Goal: Information Seeking & Learning: Find specific fact

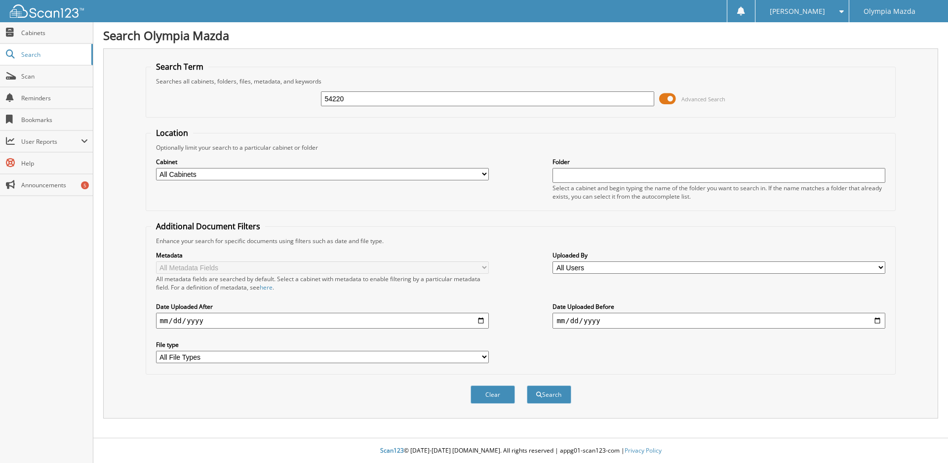
type input "54220"
click at [527, 385] on button "Search" at bounding box center [549, 394] width 44 height 18
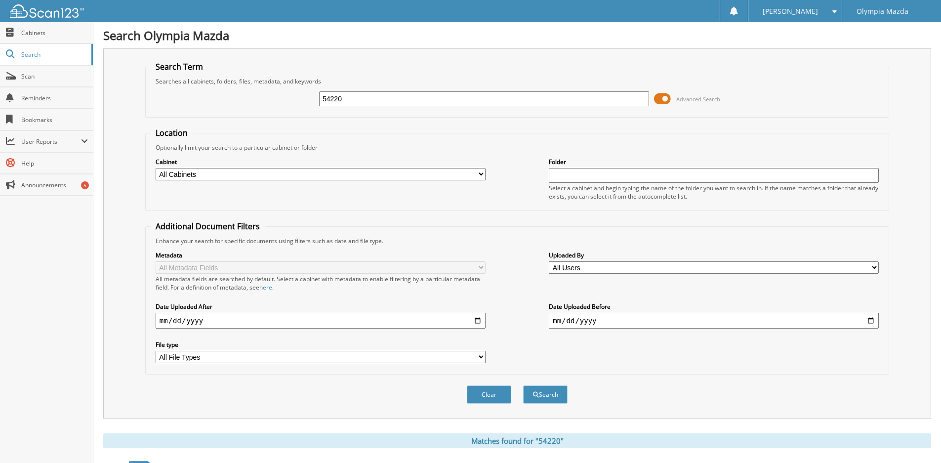
scroll to position [236, 0]
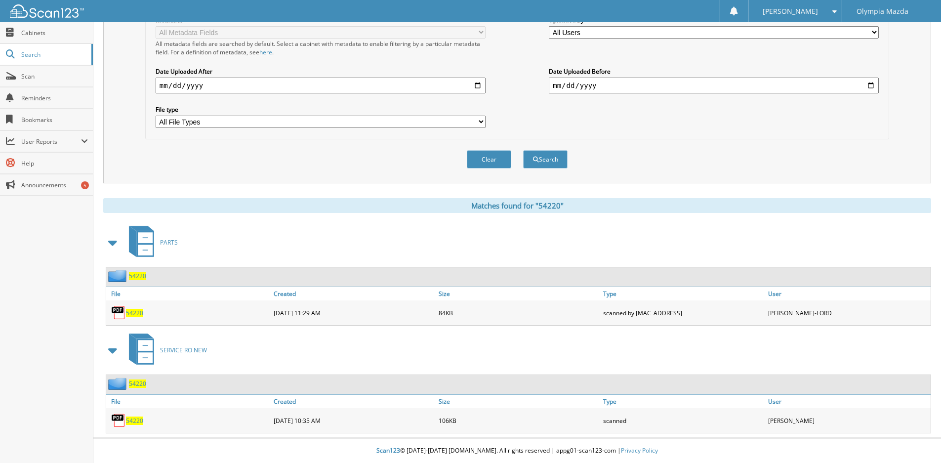
click at [132, 417] on span "54220" at bounding box center [134, 420] width 17 height 8
click at [139, 387] on span "54220" at bounding box center [137, 383] width 17 height 8
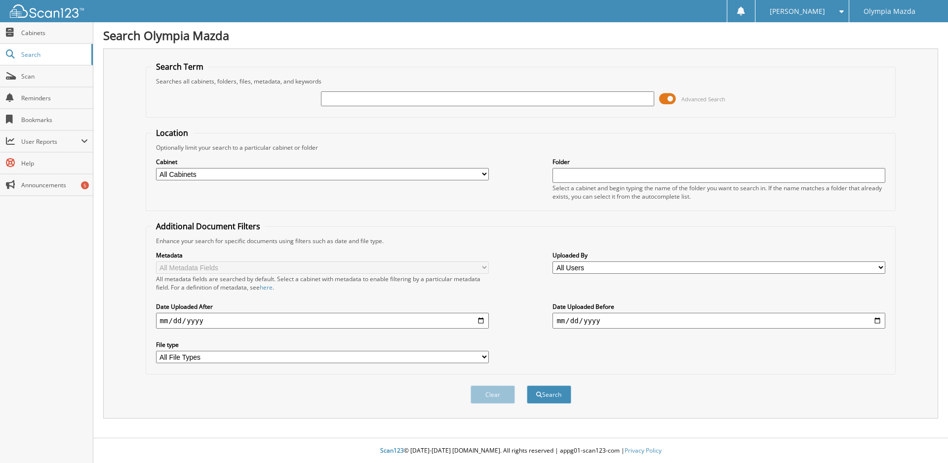
click at [378, 95] on input "text" at bounding box center [487, 98] width 333 height 15
type input "54097"
click at [527, 385] on button "Search" at bounding box center [549, 394] width 44 height 18
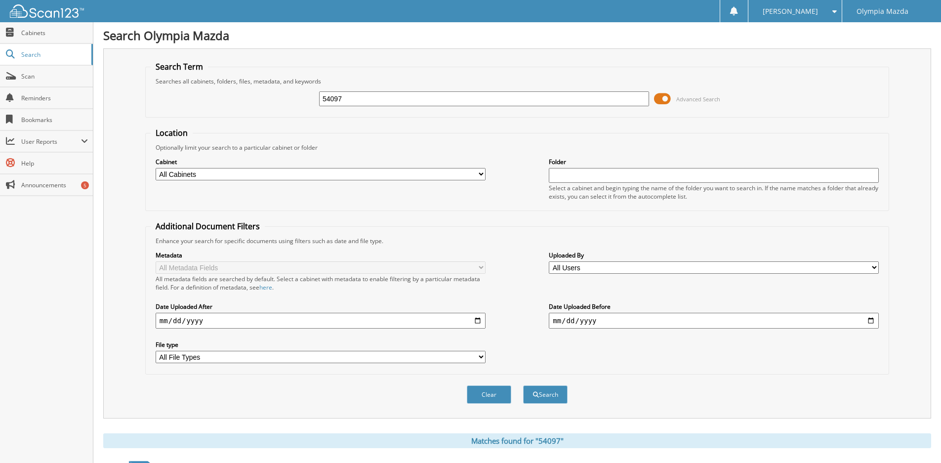
scroll to position [236, 0]
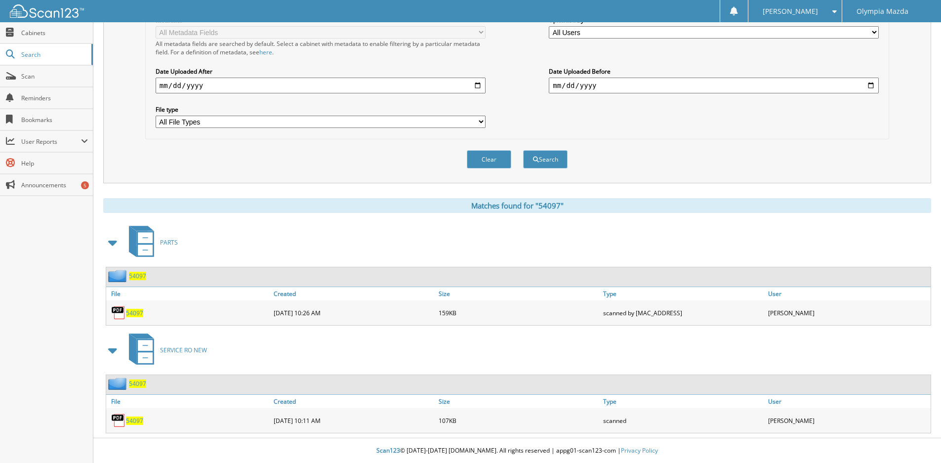
click at [141, 385] on span "54097" at bounding box center [137, 383] width 17 height 8
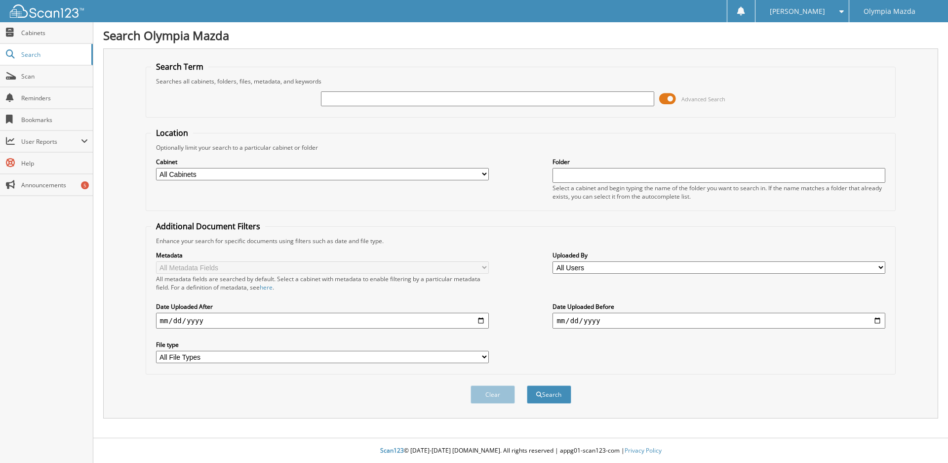
click at [397, 98] on input "text" at bounding box center [487, 98] width 333 height 15
type input "57152"
click at [527, 385] on button "Search" at bounding box center [549, 394] width 44 height 18
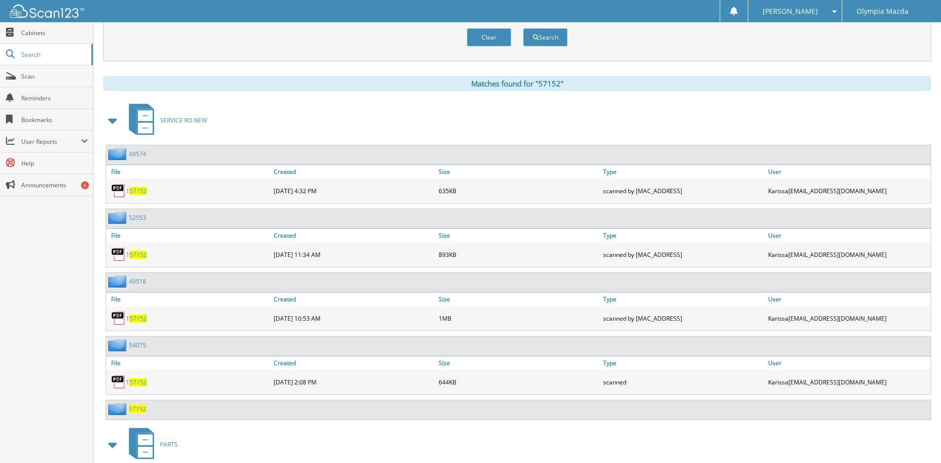
scroll to position [406, 0]
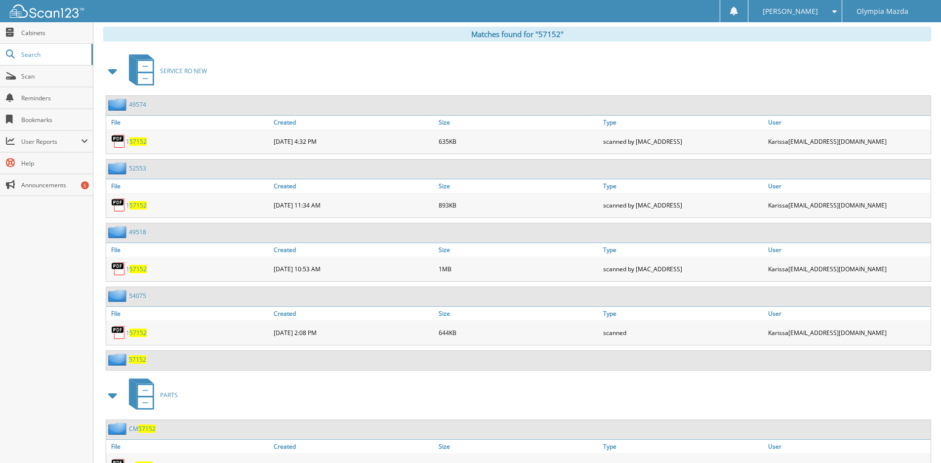
click at [137, 361] on span "57152" at bounding box center [137, 359] width 17 height 8
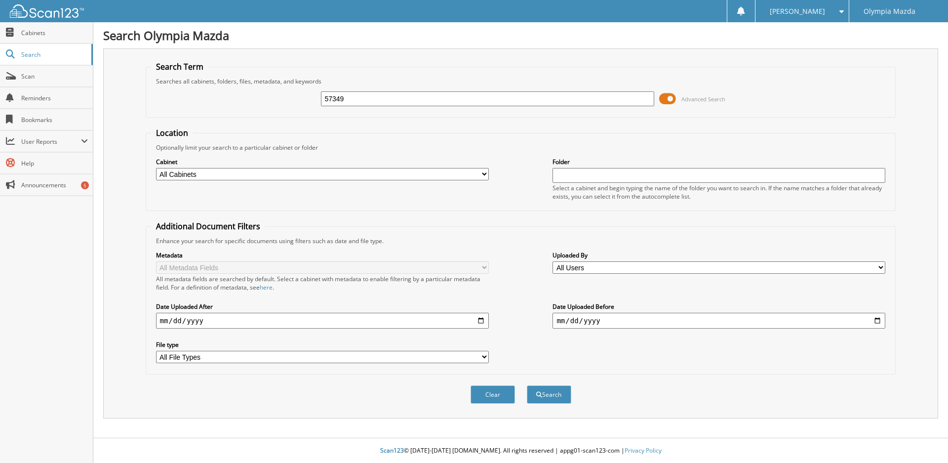
type input "57349"
click at [527, 385] on button "Search" at bounding box center [549, 394] width 44 height 18
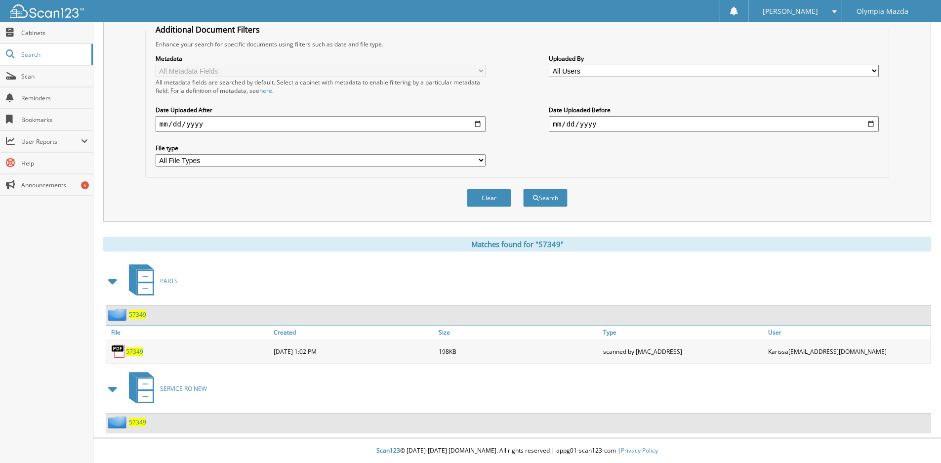
click at [135, 425] on span "57349" at bounding box center [137, 422] width 17 height 8
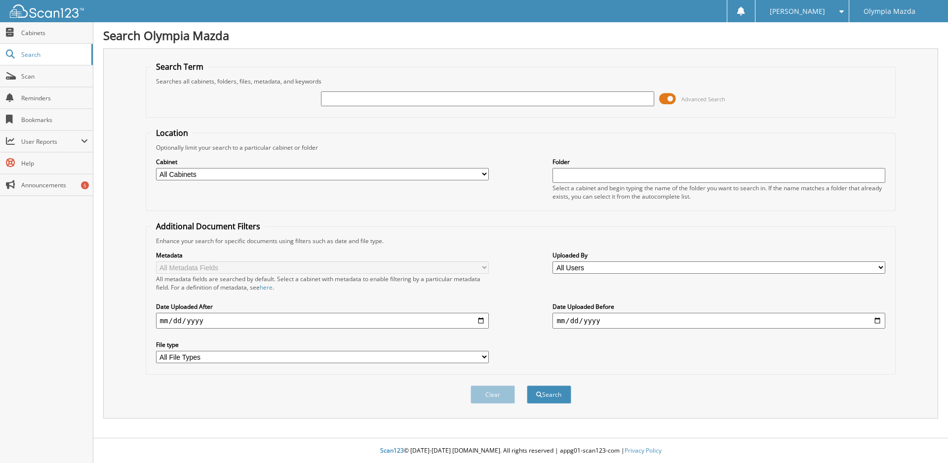
click at [352, 101] on input "text" at bounding box center [487, 98] width 333 height 15
type input "57278"
click at [527, 385] on button "Search" at bounding box center [549, 394] width 44 height 18
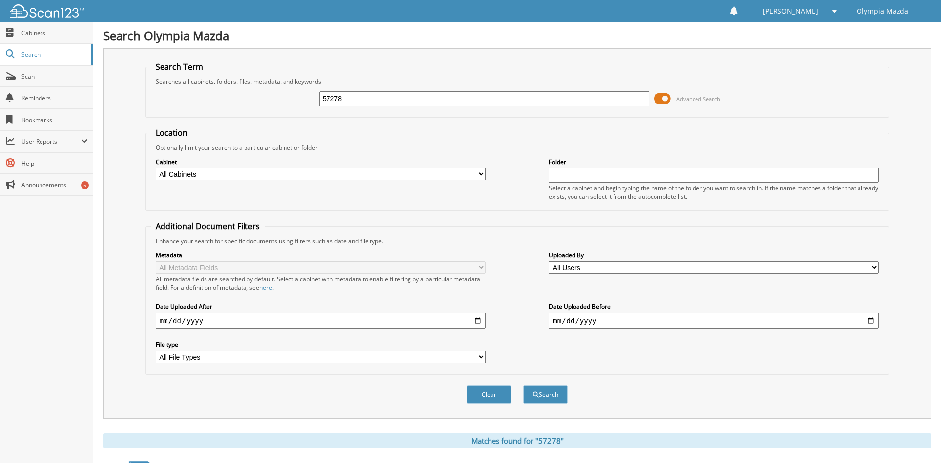
scroll to position [197, 0]
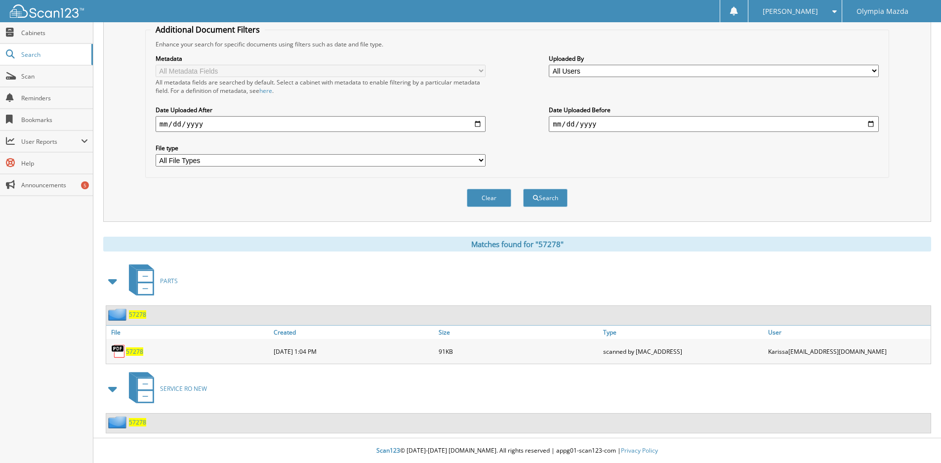
click at [141, 424] on span "57278" at bounding box center [137, 422] width 17 height 8
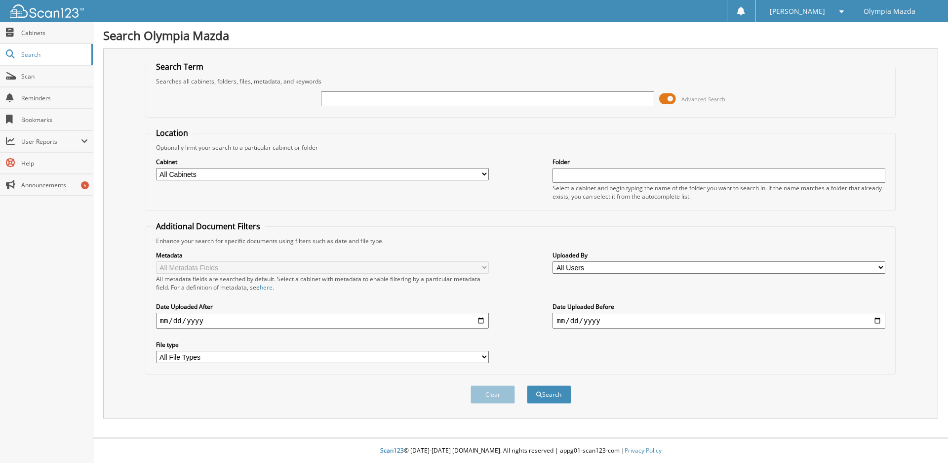
click at [497, 102] on input "text" at bounding box center [487, 98] width 333 height 15
type input "54840"
click at [527, 385] on button "Search" at bounding box center [549, 394] width 44 height 18
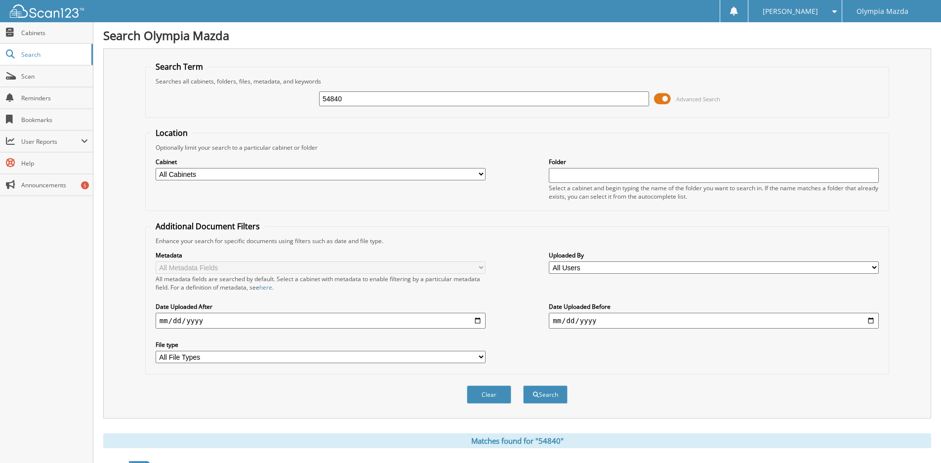
scroll to position [197, 0]
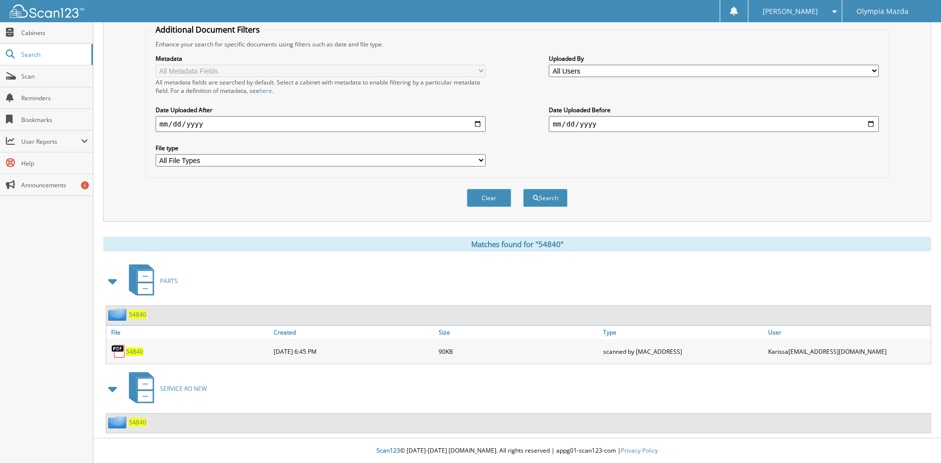
click at [140, 423] on span "54840" at bounding box center [137, 422] width 17 height 8
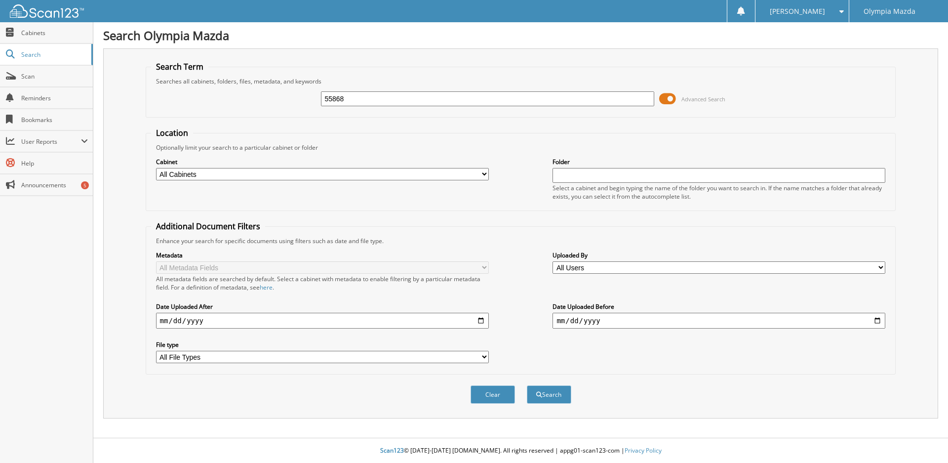
type input "55868"
click at [527, 385] on button "Search" at bounding box center [549, 394] width 44 height 18
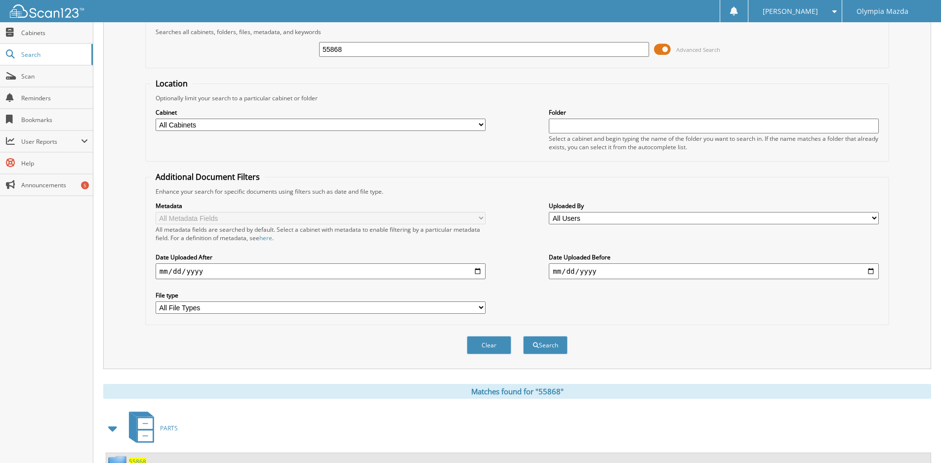
scroll to position [197, 0]
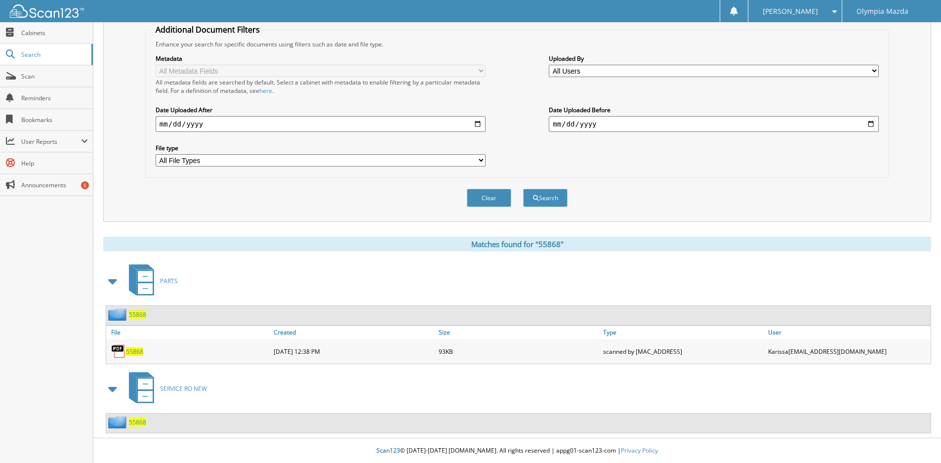
click at [136, 421] on span "55868" at bounding box center [137, 422] width 17 height 8
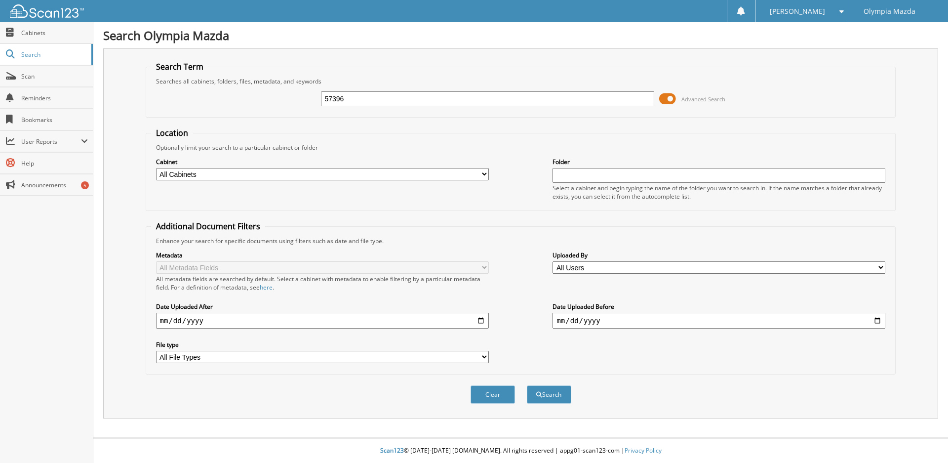
type input "57396"
click at [527, 385] on button "Search" at bounding box center [549, 394] width 44 height 18
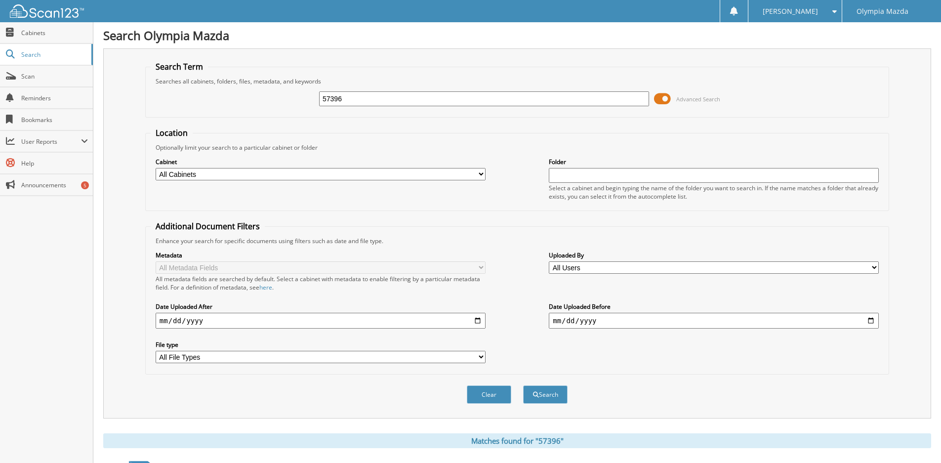
scroll to position [197, 0]
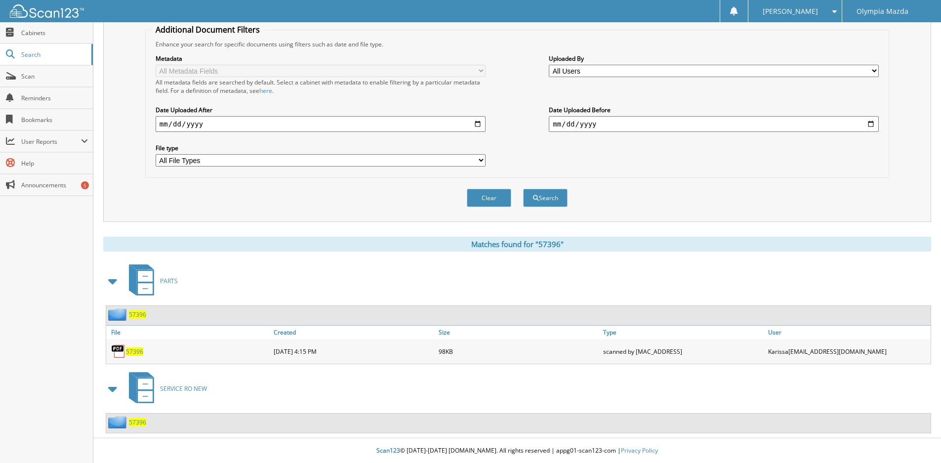
click at [130, 423] on span "57396" at bounding box center [137, 422] width 17 height 8
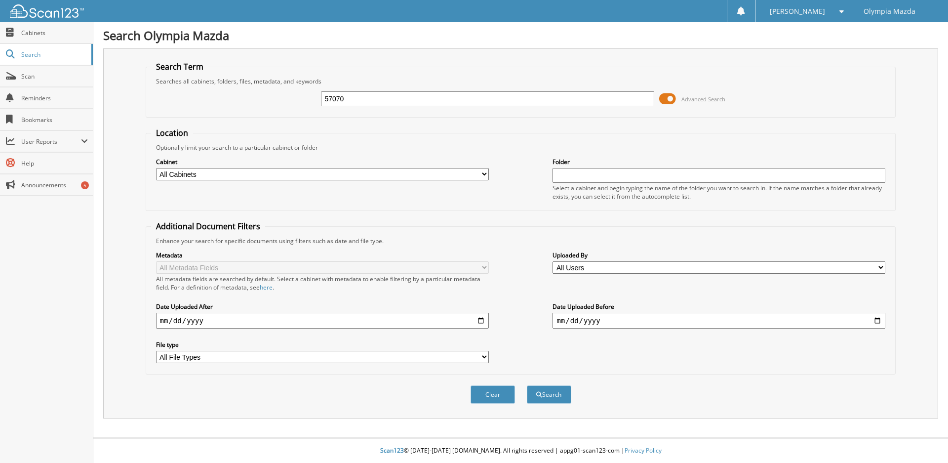
type input "57070"
click at [527, 385] on button "Search" at bounding box center [549, 394] width 44 height 18
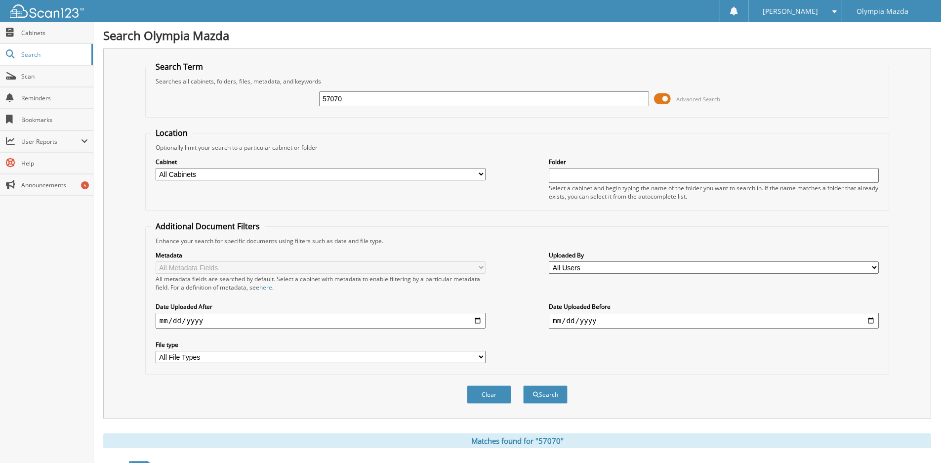
scroll to position [128, 0]
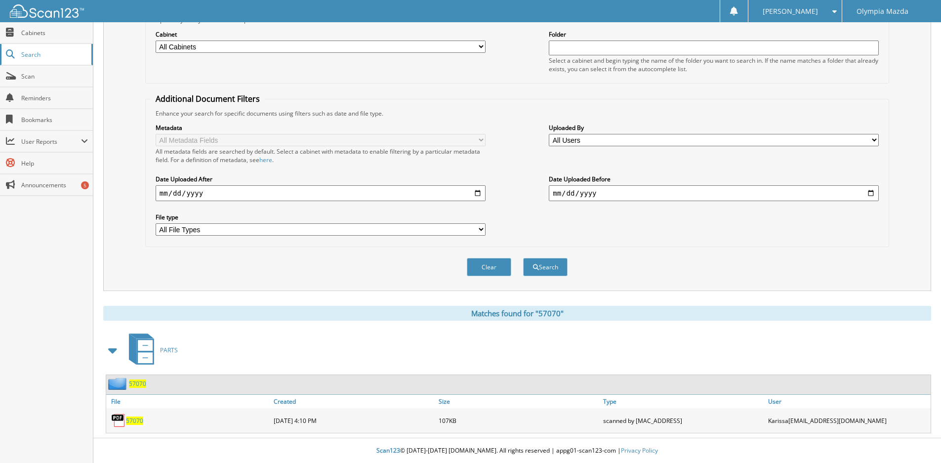
click at [63, 54] on span "Search" at bounding box center [53, 54] width 65 height 8
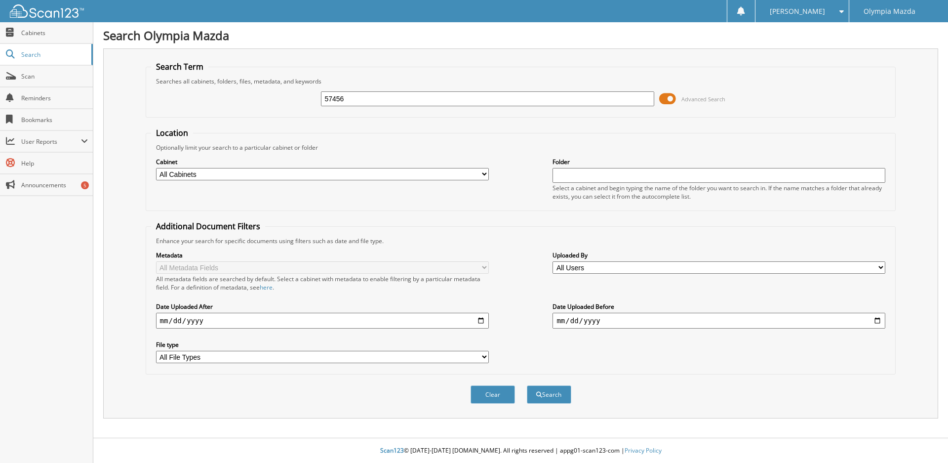
type input "57456"
click at [527, 385] on button "Search" at bounding box center [549, 394] width 44 height 18
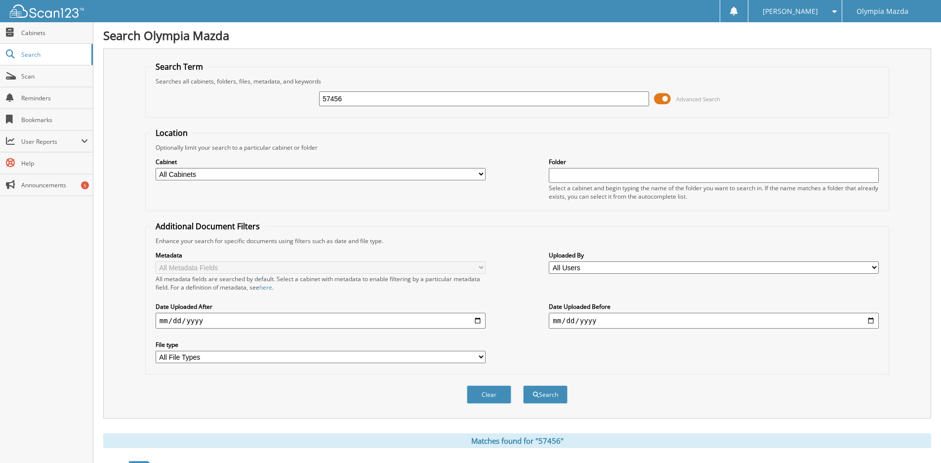
drag, startPoint x: 420, startPoint y: 99, endPoint x: 305, endPoint y: 107, distance: 115.3
click at [305, 107] on div "57456 Advanced Search" at bounding box center [517, 98] width 733 height 27
type input "54798"
click at [523, 385] on button "Search" at bounding box center [545, 394] width 44 height 18
click at [357, 105] on input "54798" at bounding box center [484, 98] width 330 height 15
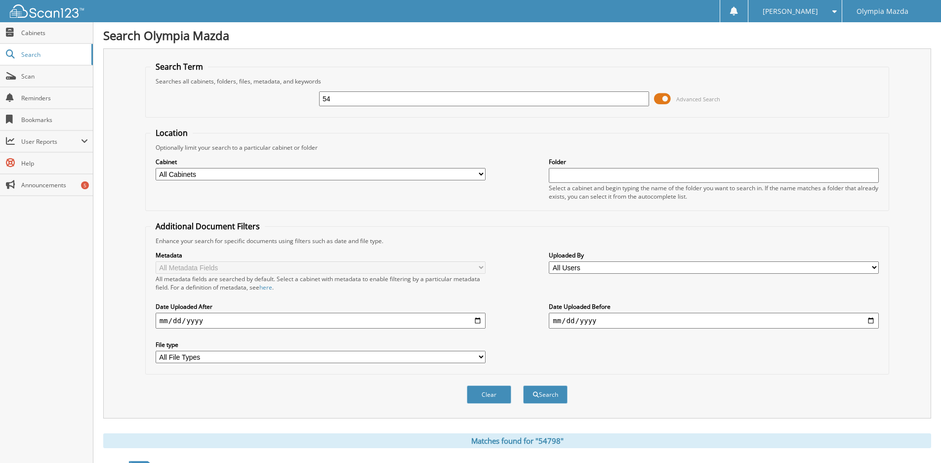
type input "5"
click at [353, 95] on input "text" at bounding box center [484, 98] width 330 height 15
type input "56729"
click at [523, 385] on button "Search" at bounding box center [545, 394] width 44 height 18
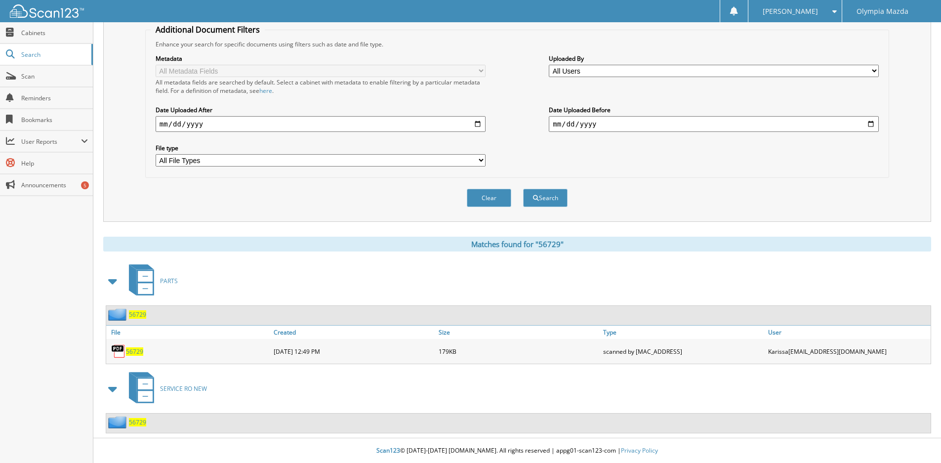
click at [140, 424] on span "56729" at bounding box center [137, 422] width 17 height 8
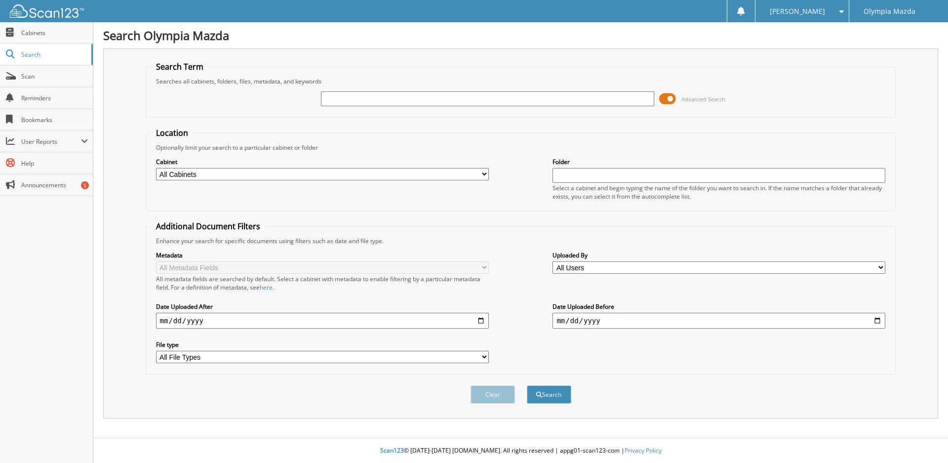
click at [446, 98] on input "text" at bounding box center [487, 98] width 333 height 15
click at [448, 101] on input "text" at bounding box center [487, 98] width 333 height 15
type input "54079"
click at [527, 385] on button "Search" at bounding box center [549, 394] width 44 height 18
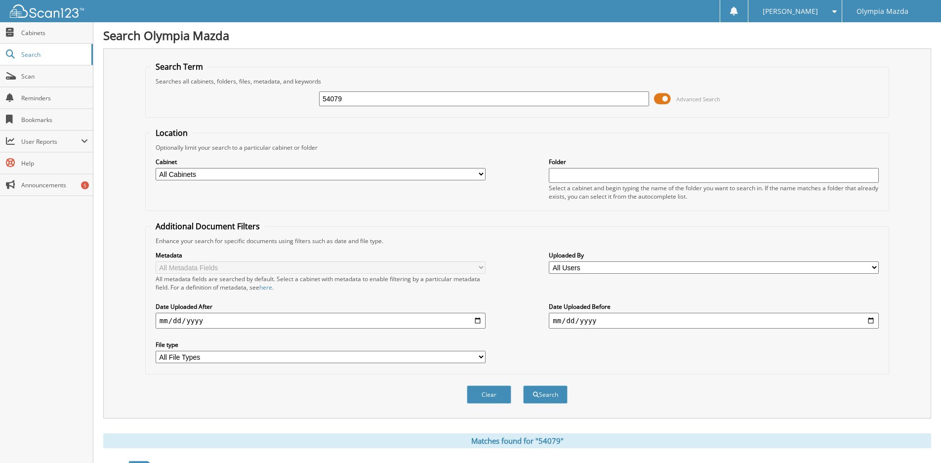
scroll to position [197, 0]
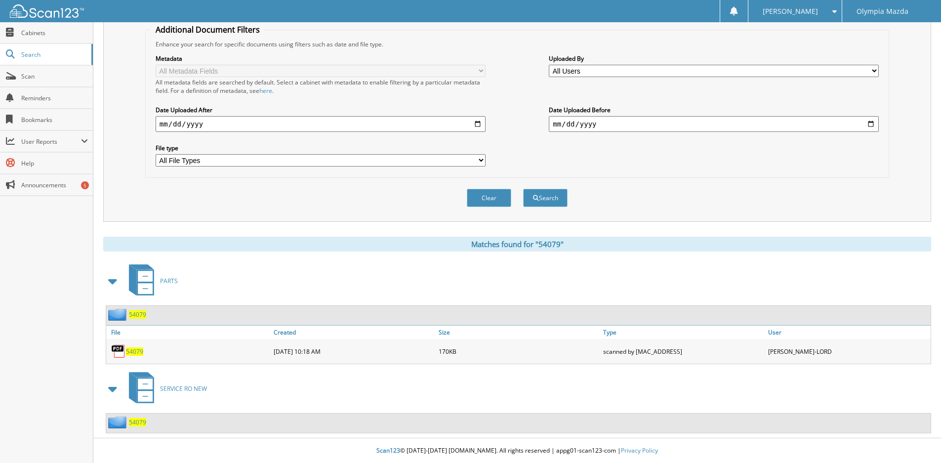
click at [140, 424] on span "54079" at bounding box center [137, 422] width 17 height 8
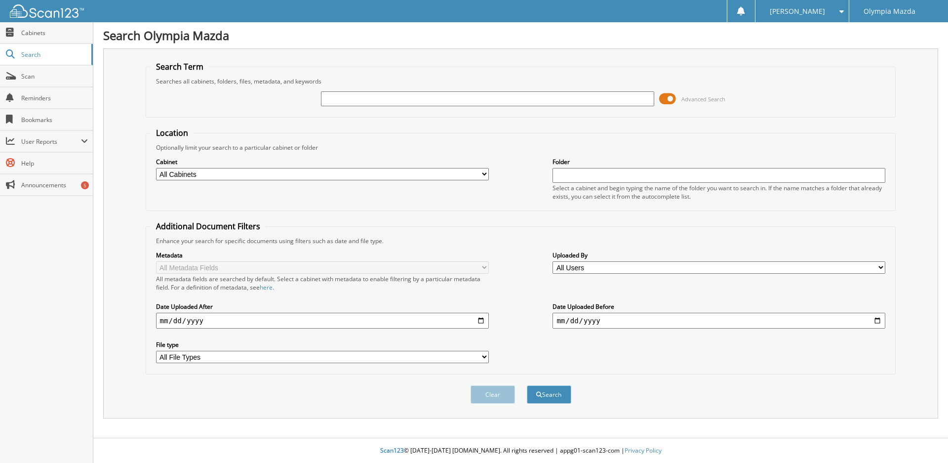
click at [359, 101] on input "text" at bounding box center [487, 98] width 333 height 15
